Goal: Find specific page/section

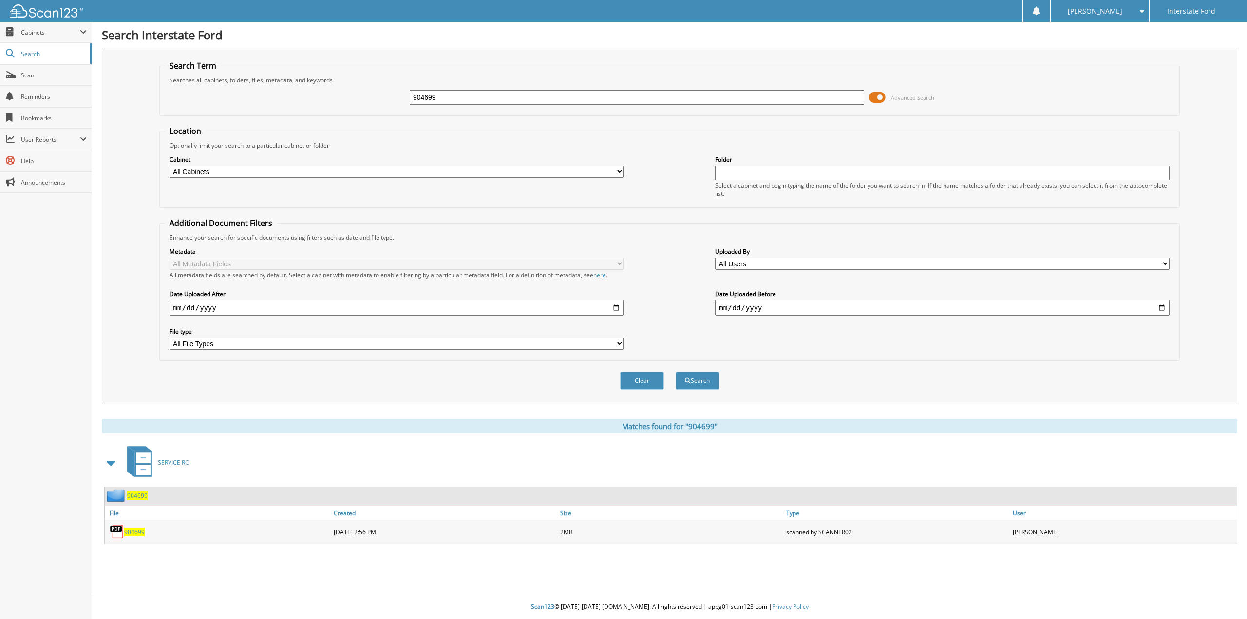
drag, startPoint x: 449, startPoint y: 99, endPoint x: 361, endPoint y: 98, distance: 87.7
click at [361, 98] on div "904699 Advanced Search" at bounding box center [670, 97] width 1010 height 26
type input "969883"
click at [675, 372] on button "Search" at bounding box center [697, 381] width 44 height 18
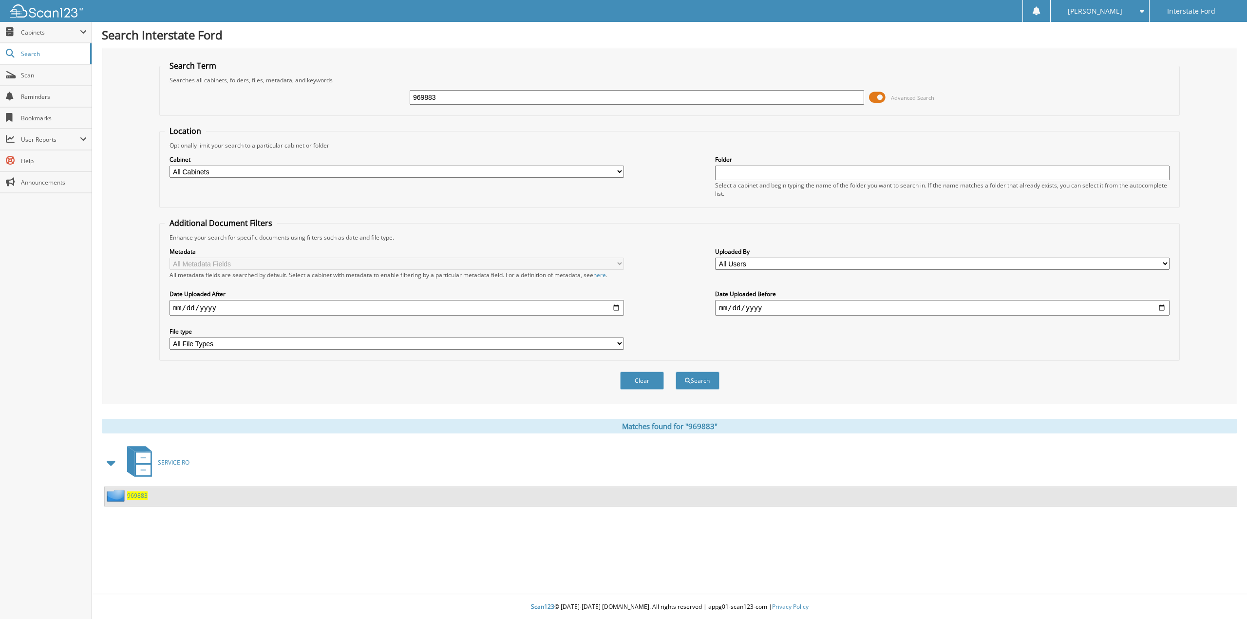
click at [129, 495] on span "969883" at bounding box center [137, 495] width 20 height 8
